Goal: Transaction & Acquisition: Purchase product/service

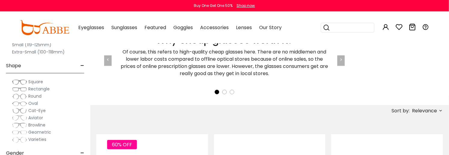
scroll to position [156, 0]
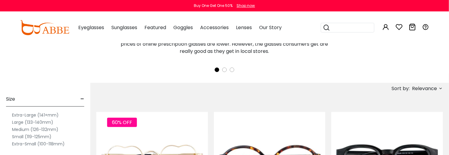
type input "**********"
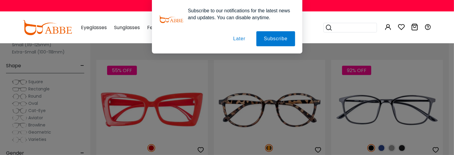
scroll to position [513, 0]
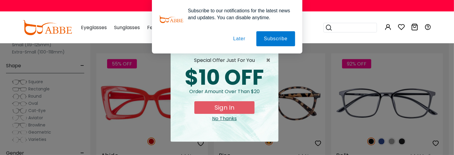
click at [226, 106] on button "Sign In" at bounding box center [225, 107] width 60 height 13
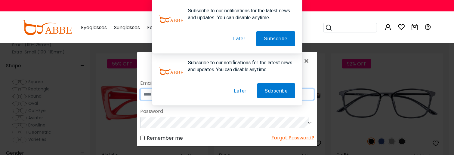
type input "**********"
click at [240, 91] on button "Later" at bounding box center [239, 90] width 27 height 15
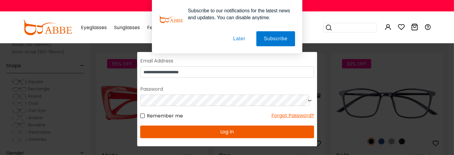
scroll to position [45, 0]
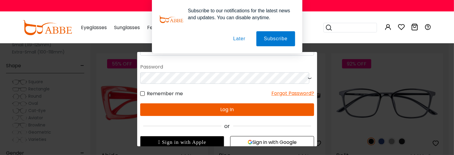
click at [214, 108] on button "Log In" at bounding box center [227, 109] width 174 height 13
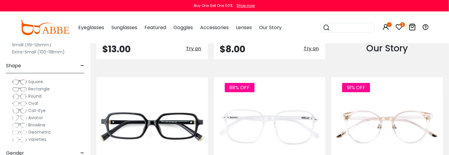
scroll to position [825, 0]
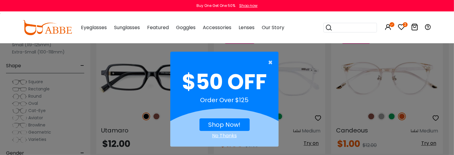
click at [270, 64] on span "×" at bounding box center [272, 63] width 8 height 12
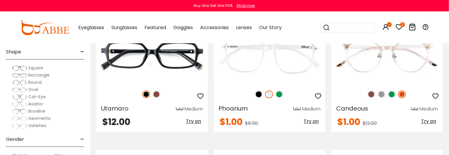
scroll to position [45, 0]
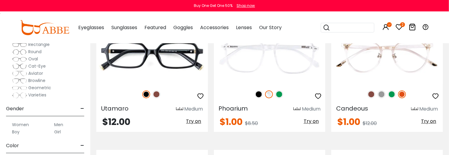
click at [54, 124] on label "Men" at bounding box center [58, 124] width 9 height 7
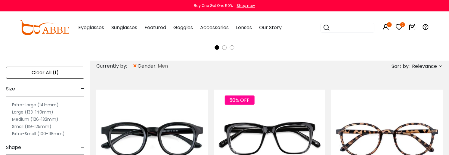
scroll to position [178, 0]
click at [38, 110] on label "Large (133-140mm)" at bounding box center [32, 112] width 41 height 7
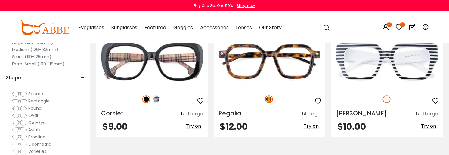
scroll to position [1561, 0]
click at [24, 95] on img at bounding box center [19, 94] width 15 height 6
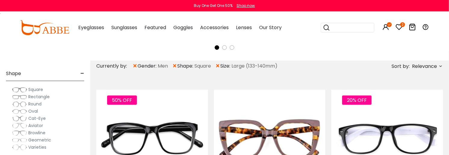
scroll to position [67, 0]
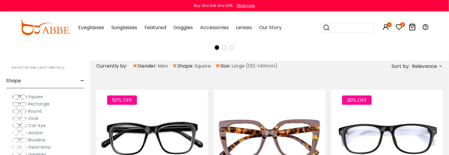
click at [21, 103] on img at bounding box center [19, 104] width 15 height 6
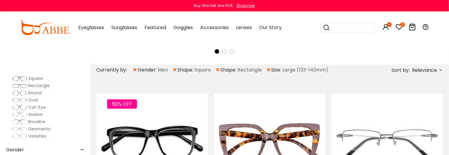
scroll to position [134, 0]
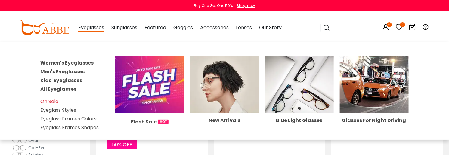
click at [76, 71] on link "Men's Eyeglasses" at bounding box center [62, 71] width 44 height 7
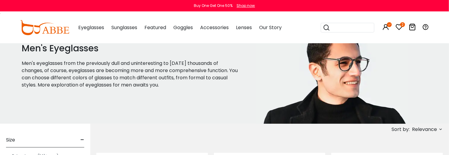
scroll to position [67, 0]
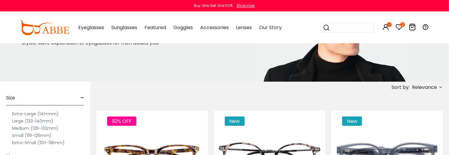
click at [37, 121] on label "Large (133-140mm)" at bounding box center [32, 121] width 41 height 7
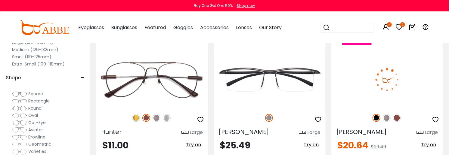
scroll to position [468, 0]
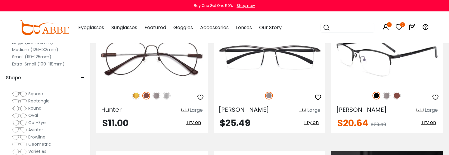
click at [373, 55] on img at bounding box center [388, 58] width 112 height 56
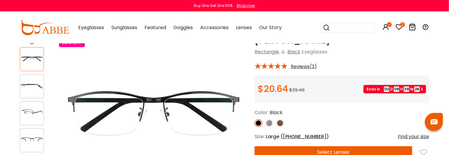
scroll to position [45, 0]
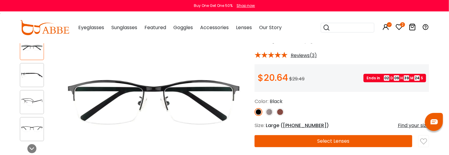
click at [269, 110] on img at bounding box center [270, 112] width 8 height 8
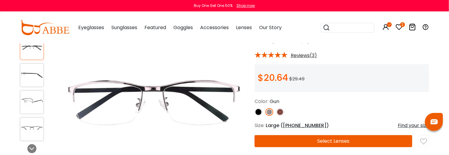
click at [281, 112] on img at bounding box center [280, 112] width 8 height 8
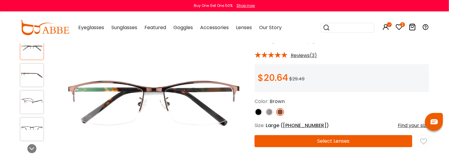
click at [260, 111] on img at bounding box center [259, 112] width 8 height 8
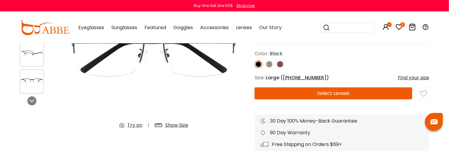
scroll to position [111, 0]
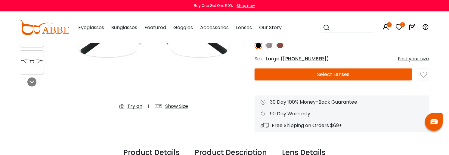
click at [332, 74] on button "Select Lenses" at bounding box center [334, 75] width 158 height 12
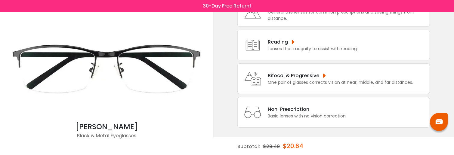
scroll to position [61, 0]
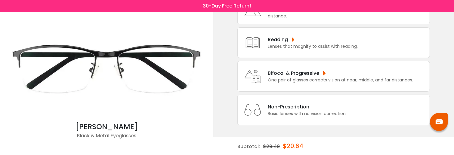
click at [285, 70] on div "Bifocal & Progressive" at bounding box center [340, 74] width 145 height 8
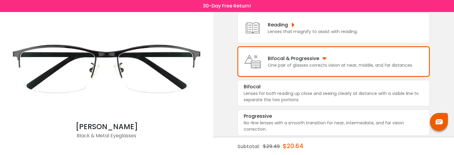
scroll to position [76, 0]
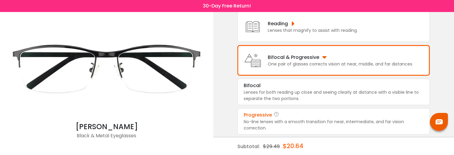
click at [282, 113] on div "Progressive" at bounding box center [334, 115] width 180 height 7
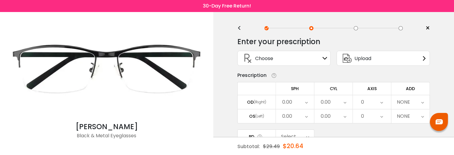
scroll to position [0, 0]
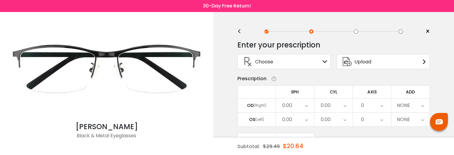
click at [302, 59] on div "Choose Sign In" at bounding box center [284, 62] width 87 height 14
click at [323, 59] on div "Choose Sign In" at bounding box center [284, 62] width 87 height 14
click at [392, 61] on div "Upload" at bounding box center [383, 61] width 93 height 15
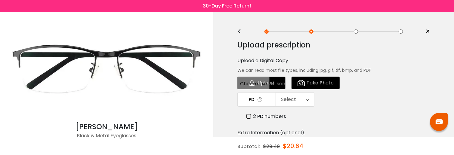
click at [270, 86] on input "file" at bounding box center [262, 83] width 48 height 13
type input "**********"
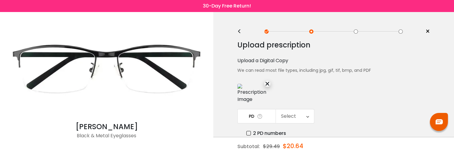
click at [307, 115] on icon at bounding box center [308, 117] width 3 height 14
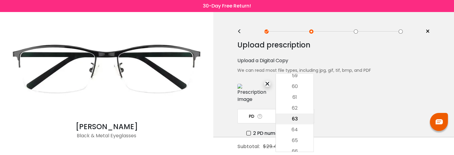
click at [307, 115] on li "63" at bounding box center [295, 119] width 38 height 11
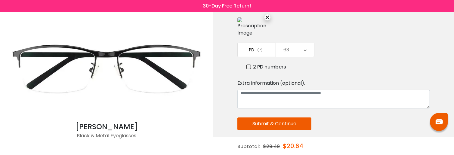
scroll to position [67, 0]
click at [291, 122] on button "Submit & Continue" at bounding box center [275, 123] width 74 height 13
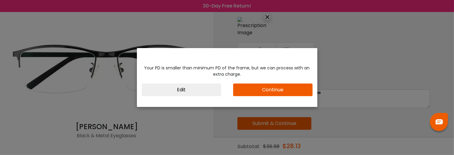
click at [260, 89] on button "Continue" at bounding box center [273, 90] width 80 height 13
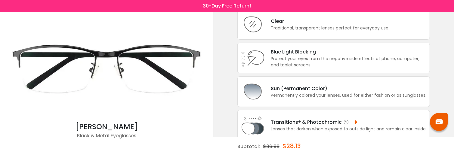
scroll to position [45, 0]
click at [285, 115] on div "Transitions® & Photochromic Lenses that darken when exposed to outside light an…" at bounding box center [334, 126] width 193 height 31
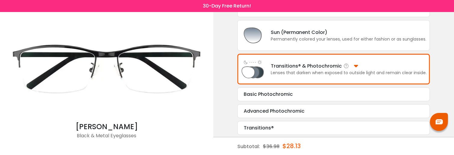
scroll to position [102, 0]
click at [284, 111] on div "Advanced Photochromic" at bounding box center [334, 111] width 180 height 7
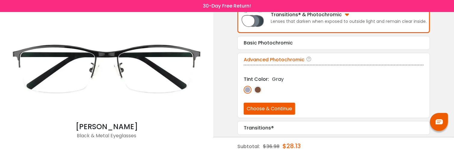
scroll to position [153, 0]
click at [284, 111] on button "Choose & Continue" at bounding box center [269, 109] width 51 height 12
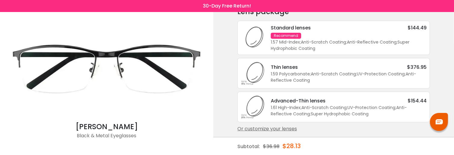
scroll to position [34, 0]
click at [318, 111] on div "1.61 High-Index ; Anti-Scratch Coating ; UV-Protection Coating ; Anti-Reflectiv…" at bounding box center [349, 111] width 156 height 13
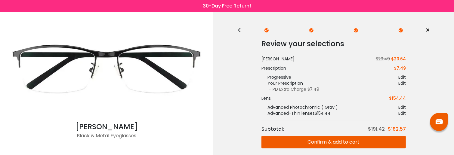
scroll to position [0, 0]
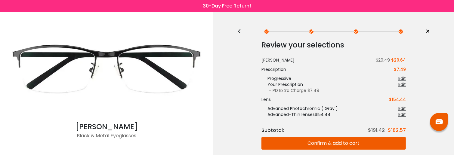
click at [344, 144] on button "Confirm & add to cart" at bounding box center [334, 143] width 145 height 13
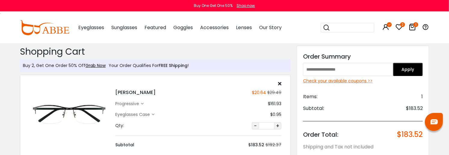
click at [331, 69] on input "text" at bounding box center [348, 69] width 90 height 13
type input "*******"
click at [412, 68] on button "Apply" at bounding box center [408, 69] width 30 height 13
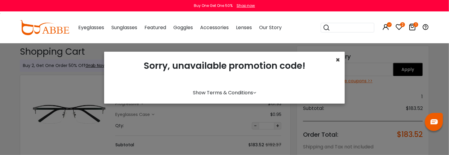
click at [337, 59] on span "×" at bounding box center [338, 60] width 5 height 10
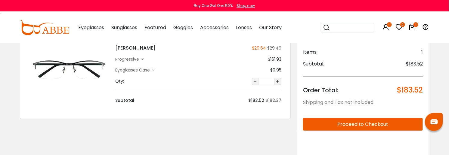
scroll to position [45, 0]
